Goal: Task Accomplishment & Management: Use online tool/utility

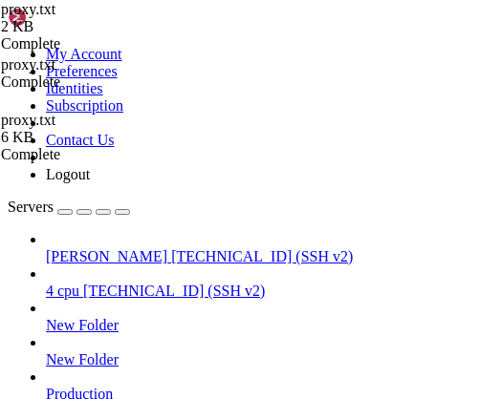
scroll to position [926, 0]
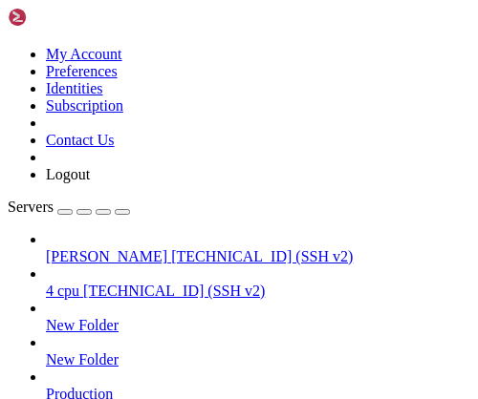
scroll to position [1624, 0]
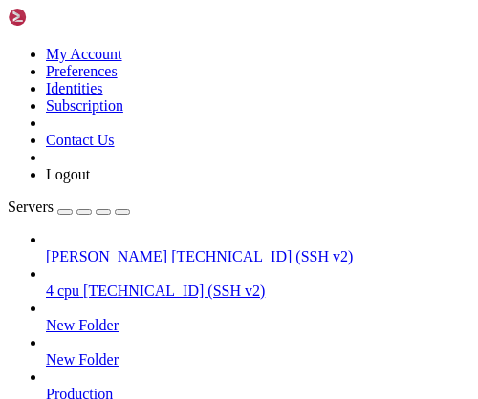
type input "/root/dosv2"
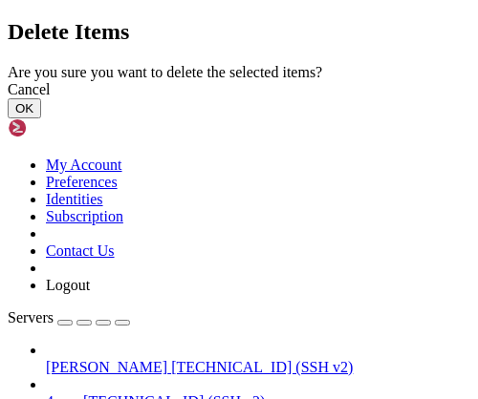
click at [41, 118] on button "OK" at bounding box center [24, 108] width 33 height 20
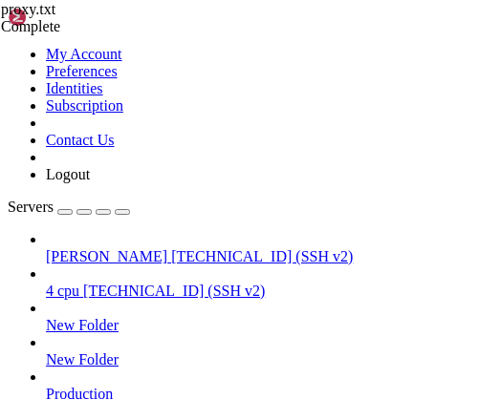
scroll to position [0, 0]
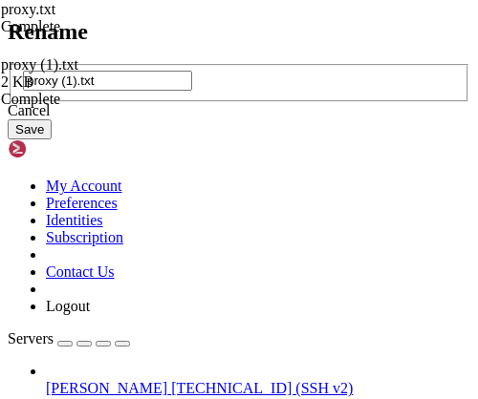
click at [96, 91] on input "proxy (1).txt" at bounding box center [107, 81] width 169 height 20
type input "proxy.txt"
click at [52, 140] on button "Save" at bounding box center [30, 129] width 44 height 20
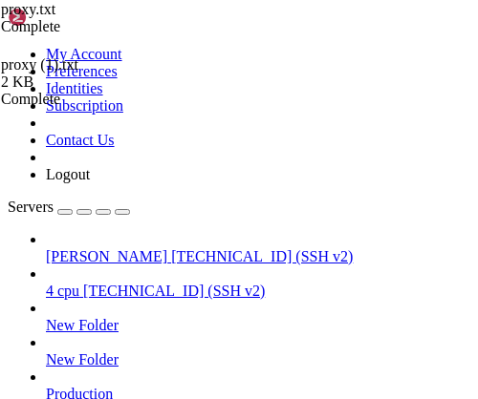
scroll to position [0, 0]
